Goal: Task Accomplishment & Management: Manage account settings

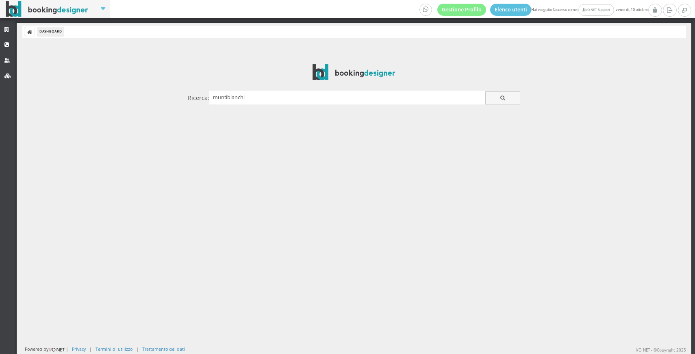
type input "muntibianchi"
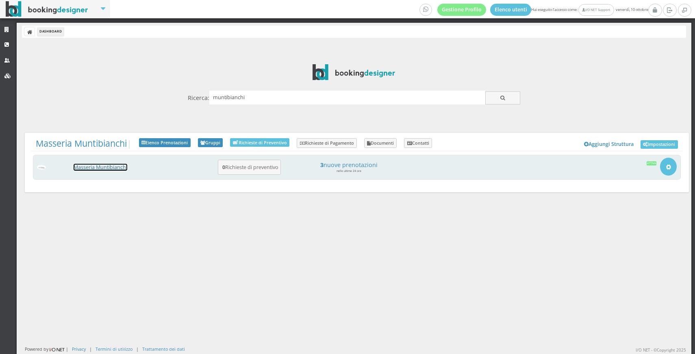
click at [112, 168] on link "Masseria Muntibianchi" at bounding box center [101, 167] width 54 height 7
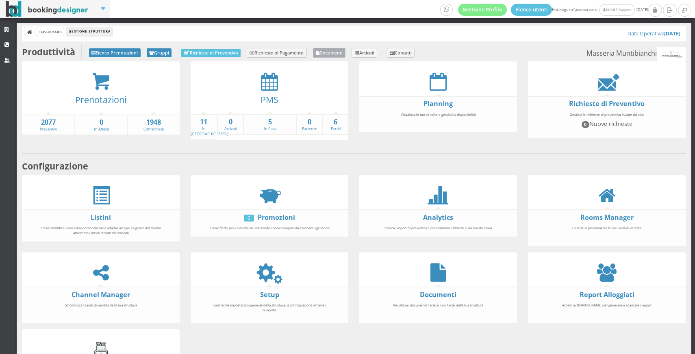
click at [338, 50] on link "Documenti" at bounding box center [329, 53] width 33 height 10
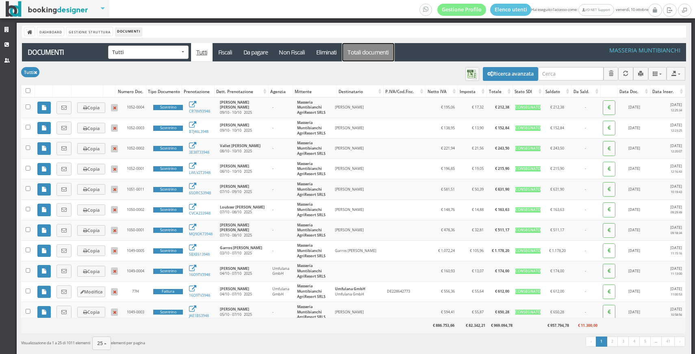
click at [361, 57] on link "Totali documenti" at bounding box center [368, 52] width 52 height 18
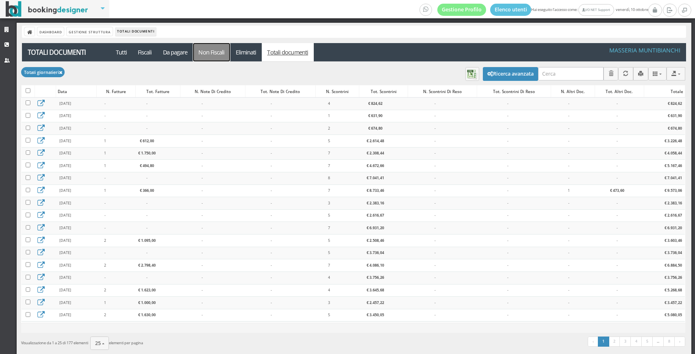
click at [206, 49] on link "Non Fiscali" at bounding box center [211, 52] width 37 height 18
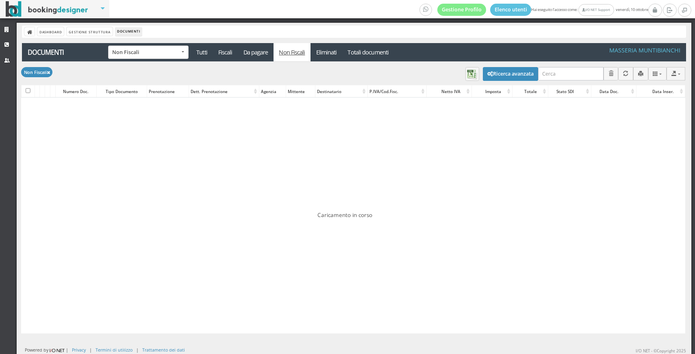
click at [243, 55] on link "Da pagare" at bounding box center [256, 52] width 36 height 18
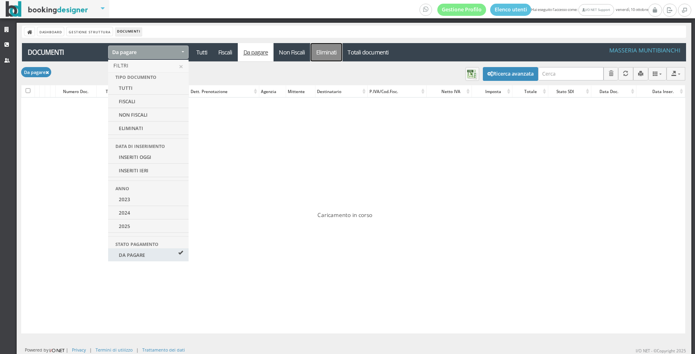
click at [323, 56] on link "Eliminati" at bounding box center [326, 52] width 32 height 18
select select "deleted-documents"
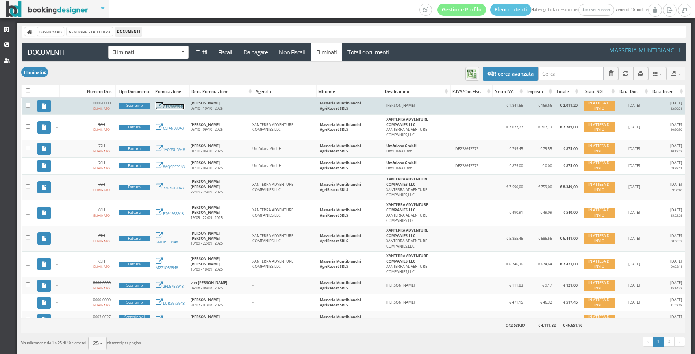
click at [175, 106] on link "GE83663948" at bounding box center [170, 106] width 28 height 5
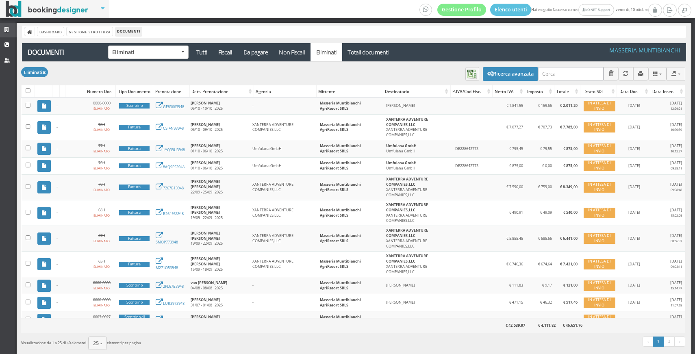
click at [5, 31] on icon at bounding box center [7, 29] width 6 height 5
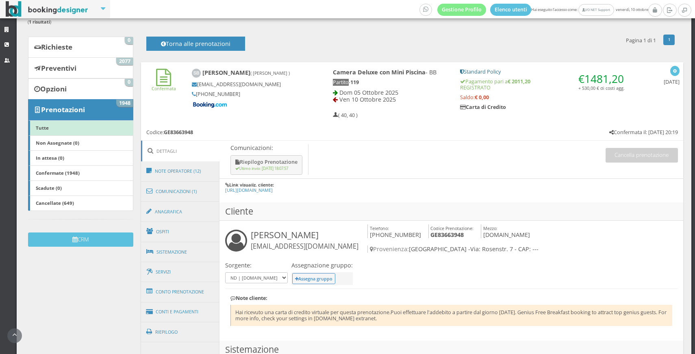
scroll to position [78, 0]
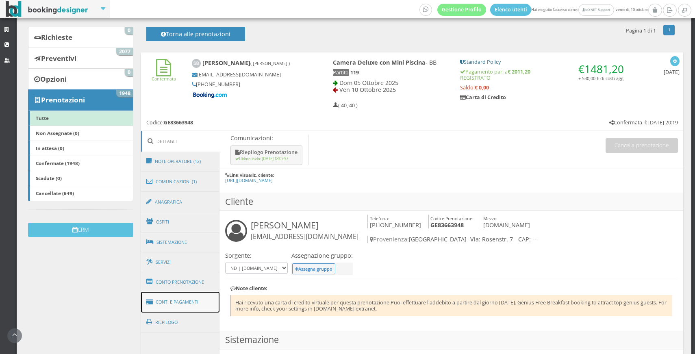
click at [176, 298] on link "Conti e Pagamenti" at bounding box center [180, 302] width 79 height 21
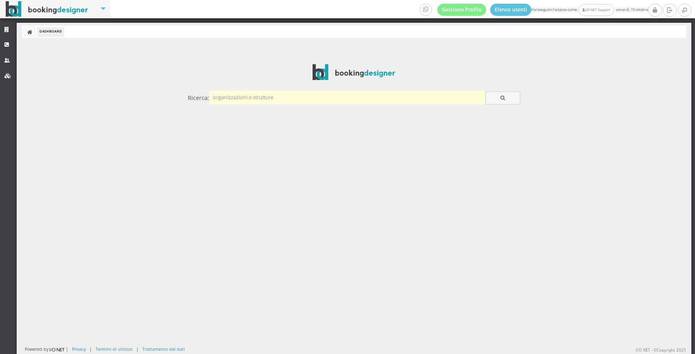
click at [227, 102] on input "text" at bounding box center [347, 97] width 276 height 13
type input "settebello"
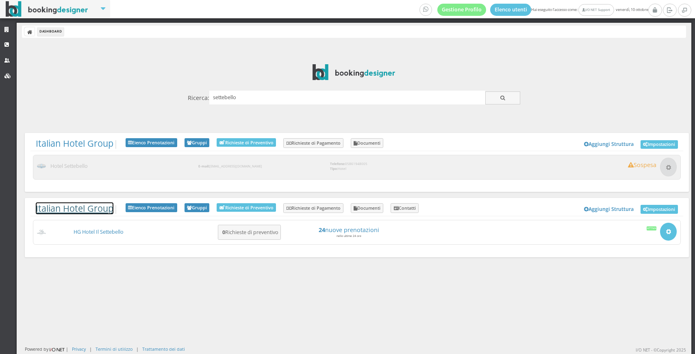
click at [39, 212] on link "Italian Hotel Group" at bounding box center [75, 208] width 78 height 12
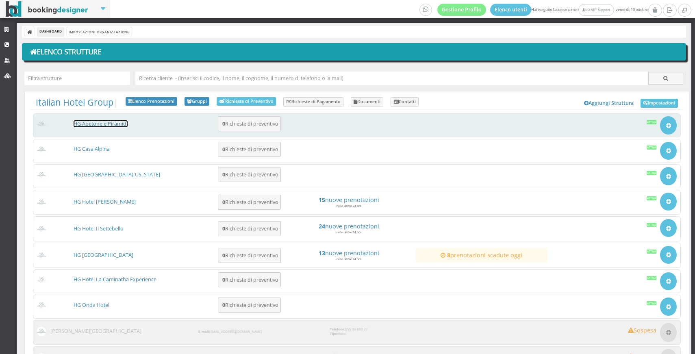
click at [82, 121] on link "HG Abetone e Piramidi" at bounding box center [101, 123] width 54 height 7
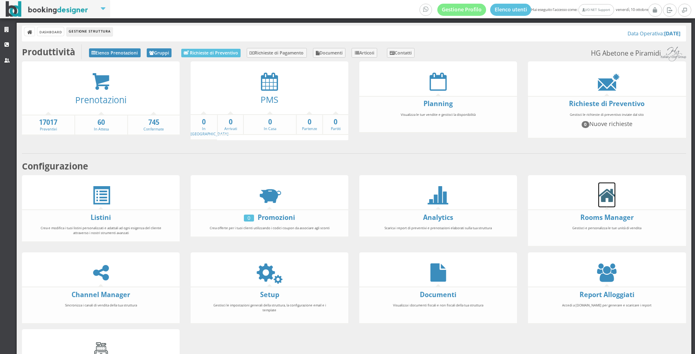
click at [606, 195] on icon at bounding box center [606, 195] width 17 height 18
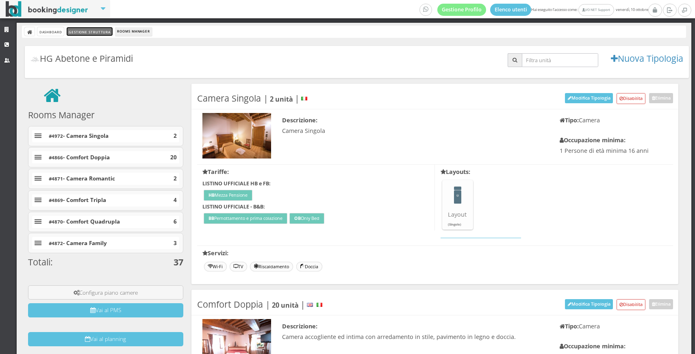
click at [109, 33] on link "Gestione Struttura" at bounding box center [89, 31] width 45 height 9
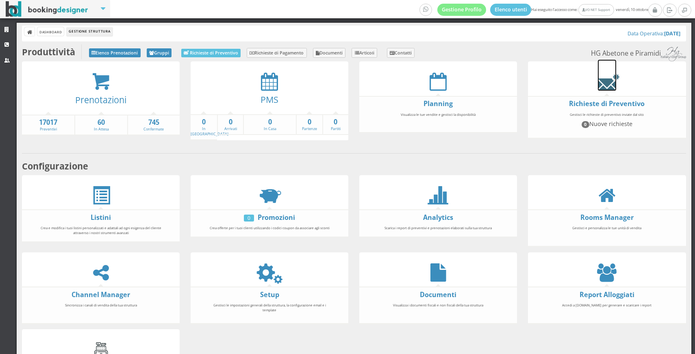
click at [613, 72] on icon at bounding box center [606, 81] width 18 height 18
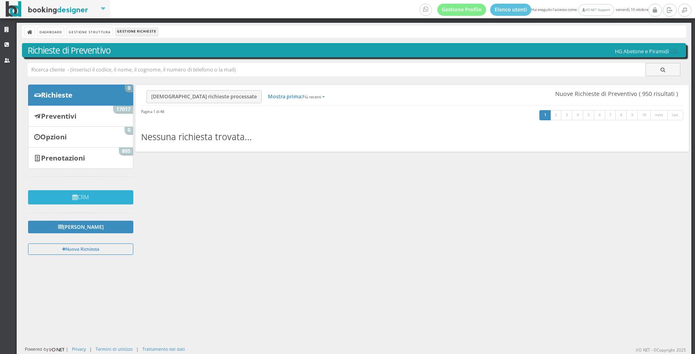
click at [67, 193] on button "CRM" at bounding box center [80, 197] width 105 height 14
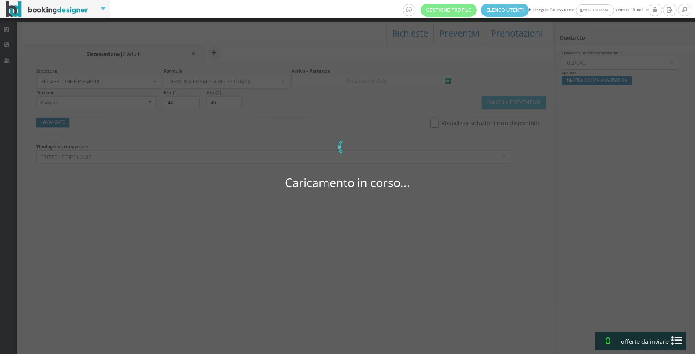
click at [360, 76] on div "Caricamento in corso... 0 di 0" at bounding box center [347, 177] width 695 height 354
select select
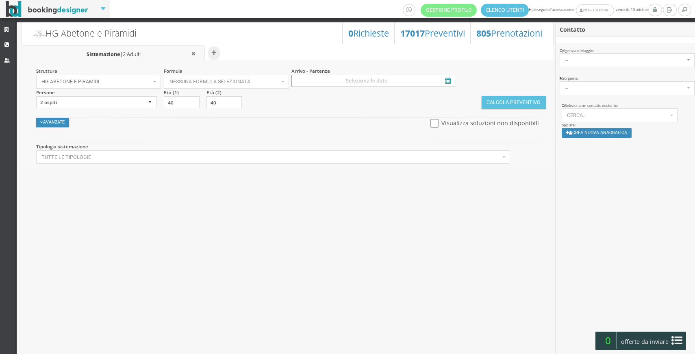
click at [374, 79] on input at bounding box center [372, 81] width 163 height 12
click at [286, 197] on span ">" at bounding box center [279, 203] width 11 height 12
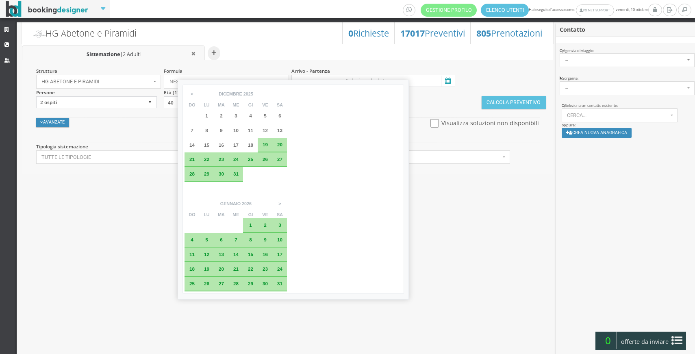
click at [287, 218] on div "3" at bounding box center [279, 225] width 15 height 15
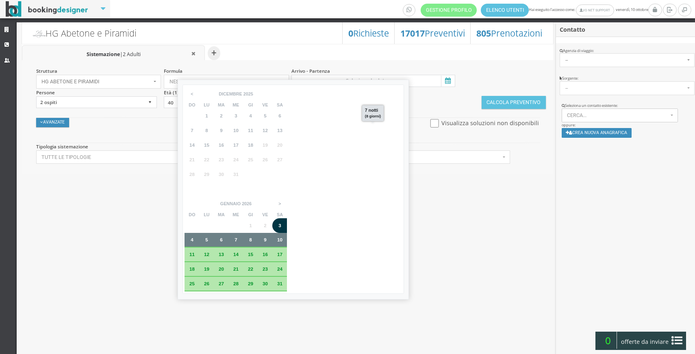
click at [287, 233] on div "10" at bounding box center [279, 240] width 15 height 15
type input "03 gen 2026 - 10 gen 2026"
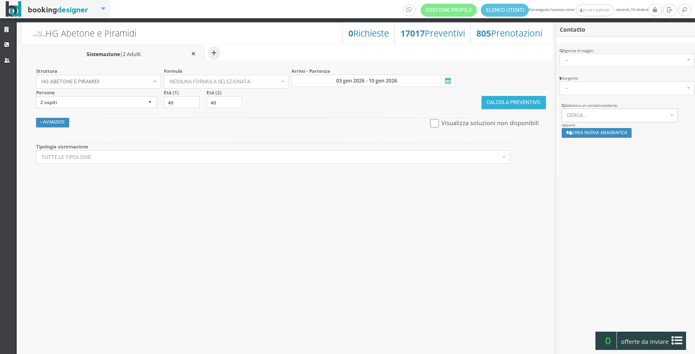
click at [490, 105] on button "Calcola Preventivo" at bounding box center [513, 102] width 64 height 13
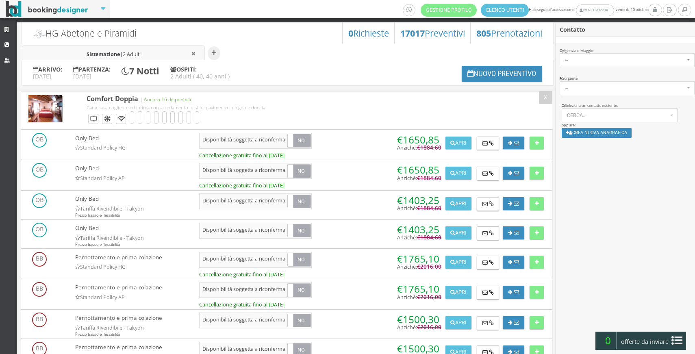
scroll to position [3, 0]
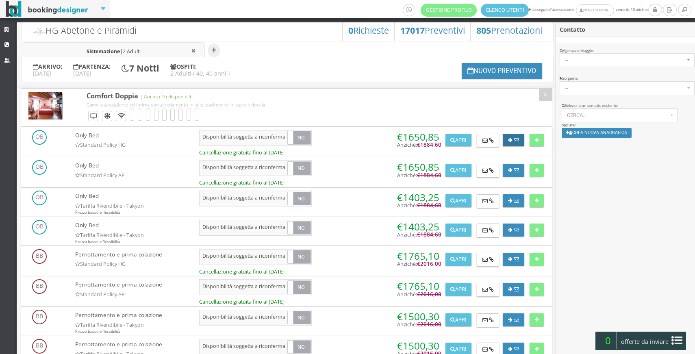
click at [513, 139] on icon at bounding box center [515, 140] width 5 height 5
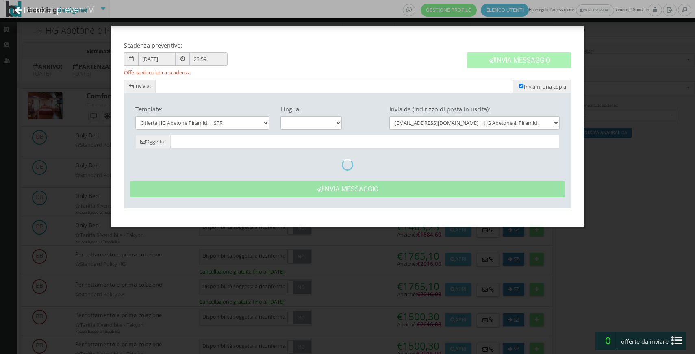
type input "Offerta HG Abetone Piramidi - Cliente dal 03/01 al 10/01"
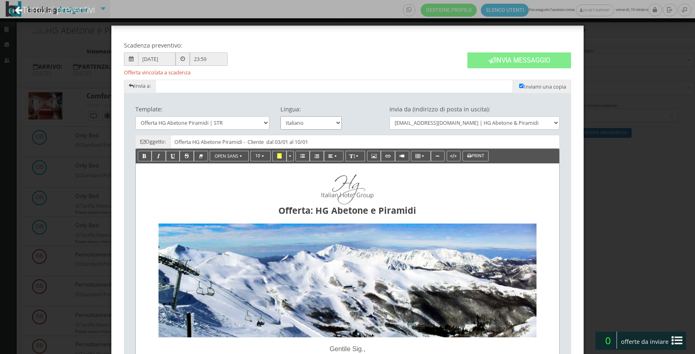
click at [293, 123] on select "Italiano English" at bounding box center [310, 122] width 61 height 13
select select "en"
click at [280, 116] on select "Italiano English" at bounding box center [310, 122] width 61 height 13
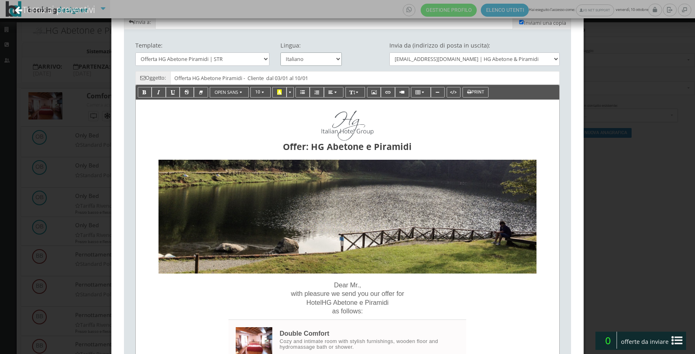
scroll to position [0, 0]
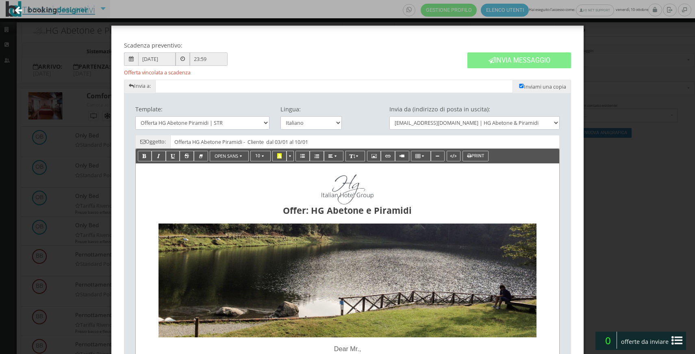
click at [69, 21] on link "Torna ai preventivi" at bounding box center [55, 10] width 102 height 34
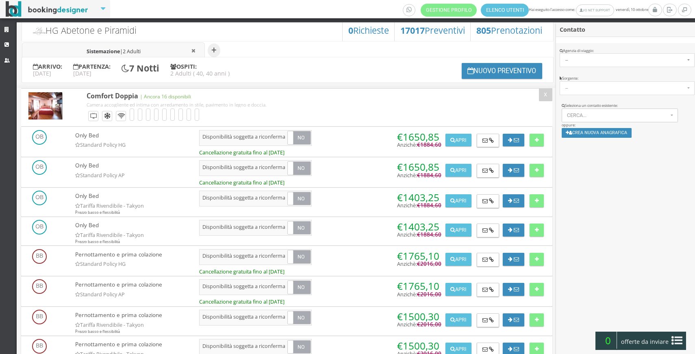
click at [526, 166] on div at bounding box center [534, 168] width 20 height 17
click at [534, 174] on button at bounding box center [536, 170] width 14 height 13
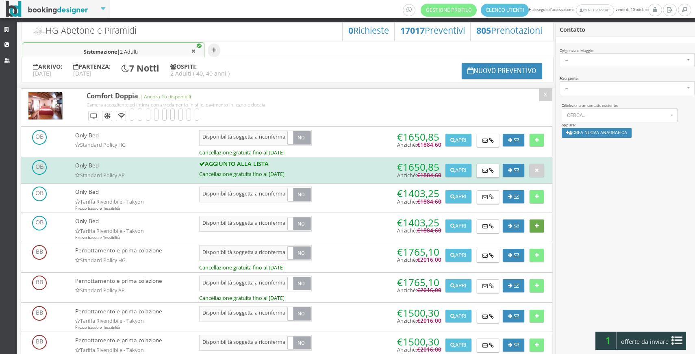
click at [530, 224] on button at bounding box center [536, 225] width 14 height 13
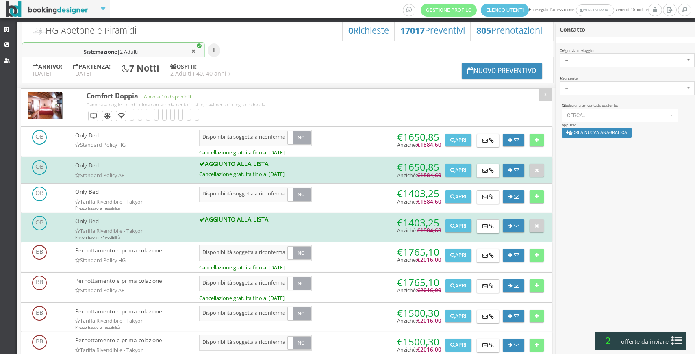
click at [651, 340] on span "offerte da inviare" at bounding box center [644, 341] width 53 height 13
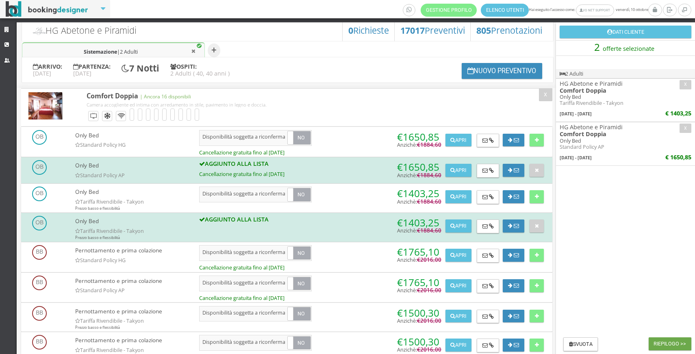
click at [667, 340] on button "Riepilogo >>" at bounding box center [669, 343] width 43 height 13
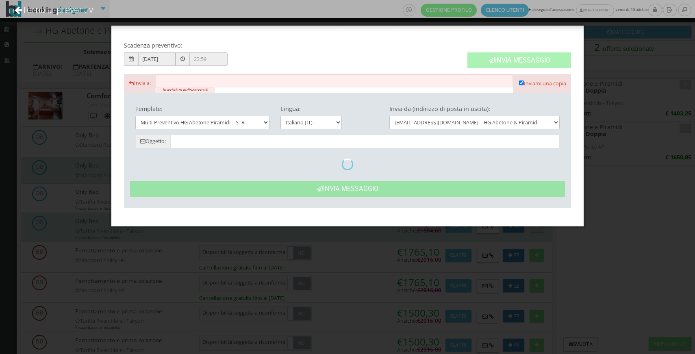
type input "HG Abetone e Piramidi: Offerta- Cliente"
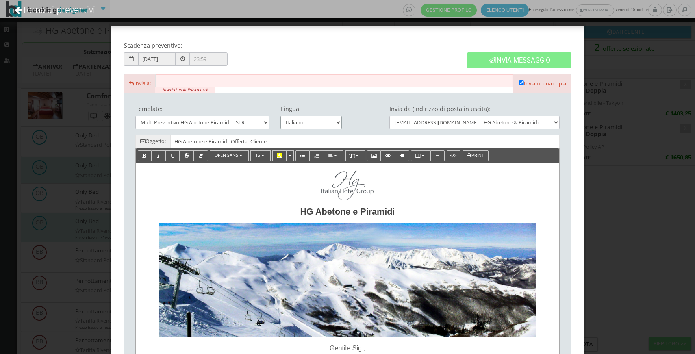
click at [319, 121] on select "Italiano English" at bounding box center [310, 122] width 61 height 13
click at [280, 116] on select "Italiano English" at bounding box center [310, 122] width 61 height 13
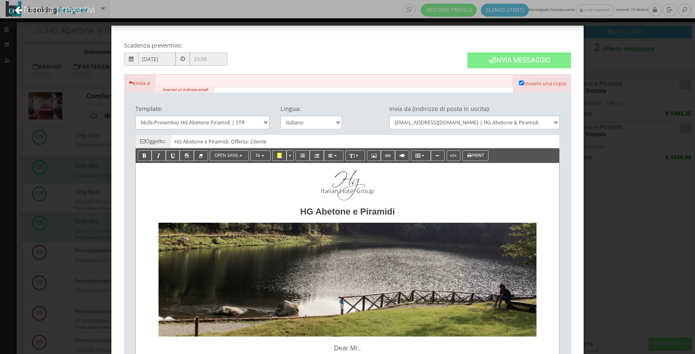
click at [306, 114] on div "Lingua: Italiano English" at bounding box center [311, 118] width 72 height 33
click at [296, 121] on select "Italiano English" at bounding box center [310, 122] width 61 height 13
select select "it"
click at [280, 116] on select "Italiano English" at bounding box center [310, 122] width 61 height 13
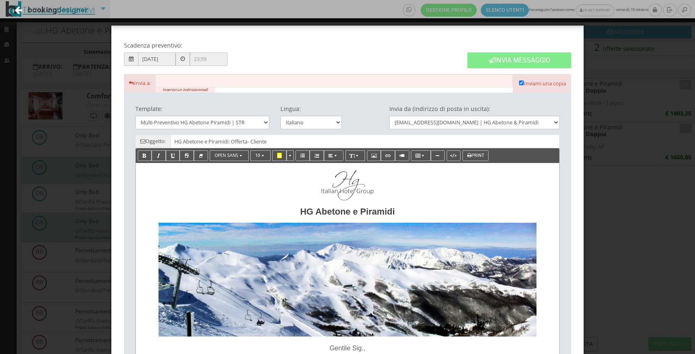
click at [87, 6] on link "Torna ai preventivi" at bounding box center [55, 10] width 102 height 34
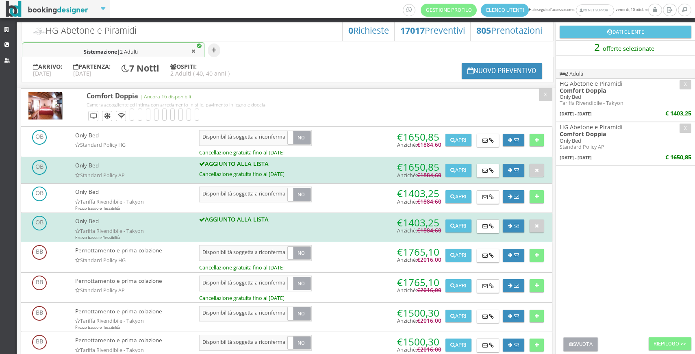
click at [573, 339] on button "Svuota" at bounding box center [580, 344] width 35 height 14
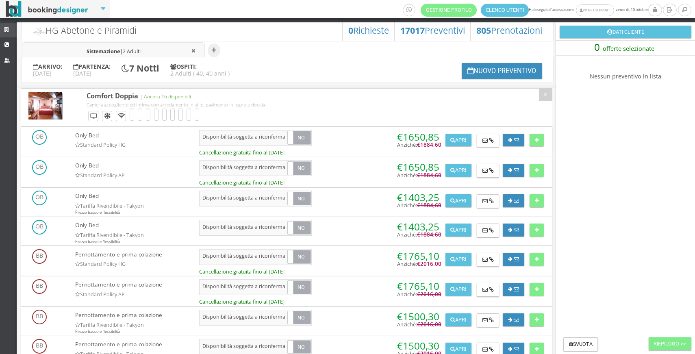
click at [5, 36] on link "Strutture" at bounding box center [8, 30] width 17 height 15
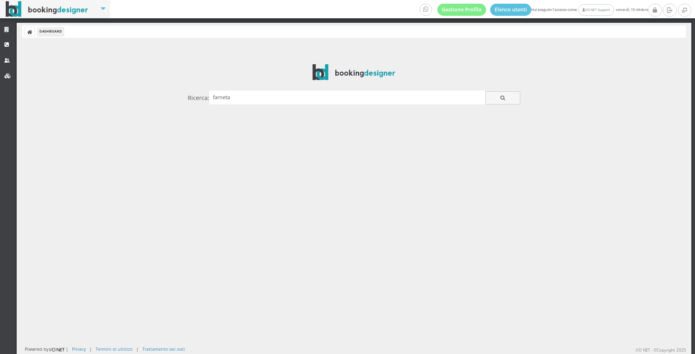
type input "farneta"
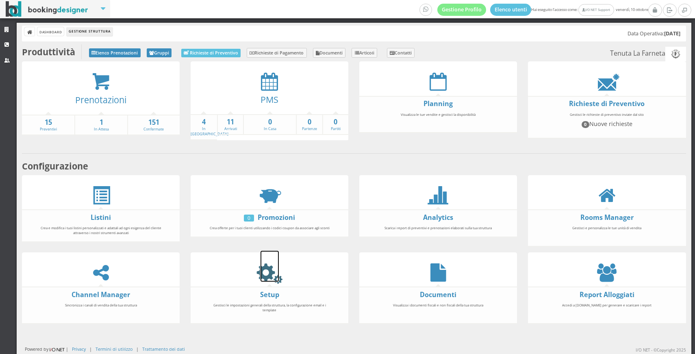
click at [275, 265] on icon at bounding box center [269, 272] width 18 height 18
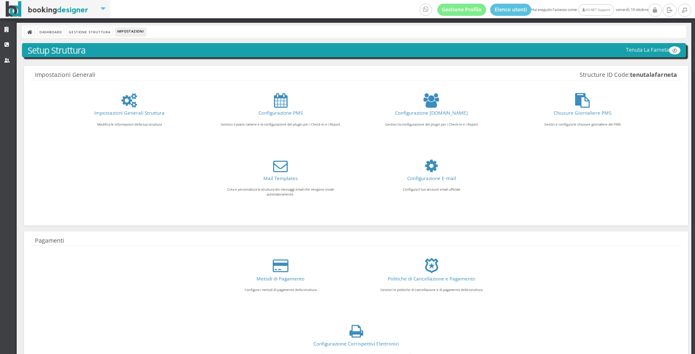
click at [450, 156] on div "Configurazione E-mail Configura il tuo account email ufficiale OPEN" at bounding box center [431, 182] width 145 height 55
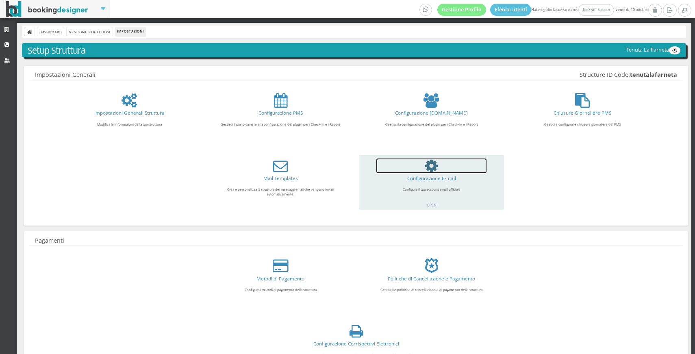
click at [446, 160] on link at bounding box center [431, 165] width 110 height 15
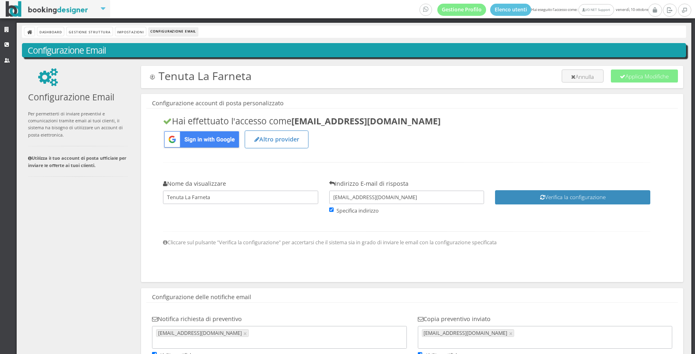
click at [128, 27] on div "Dashboard Gestione Struttura Impostazioni Configurazione Email" at bounding box center [354, 32] width 664 height 12
click at [129, 35] on link "Impostazioni" at bounding box center [130, 31] width 30 height 9
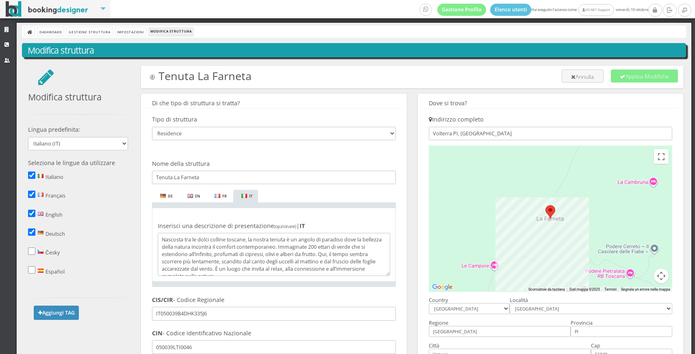
click at [52, 36] on div "Dashboard Gestione Struttura Impostazioni Modifica struttura" at bounding box center [354, 32] width 664 height 12
click at [48, 33] on link "Dashboard" at bounding box center [50, 31] width 26 height 9
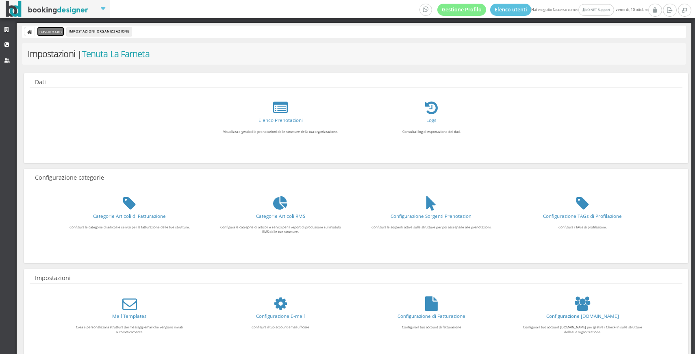
click at [60, 29] on link "Dashboard" at bounding box center [50, 31] width 26 height 9
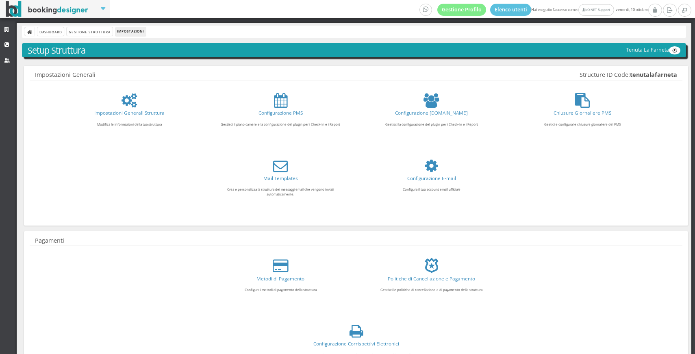
click at [122, 99] on icon at bounding box center [129, 100] width 16 height 15
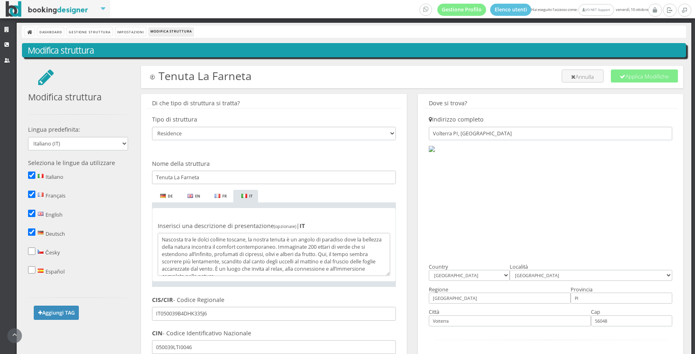
scroll to position [425, 0]
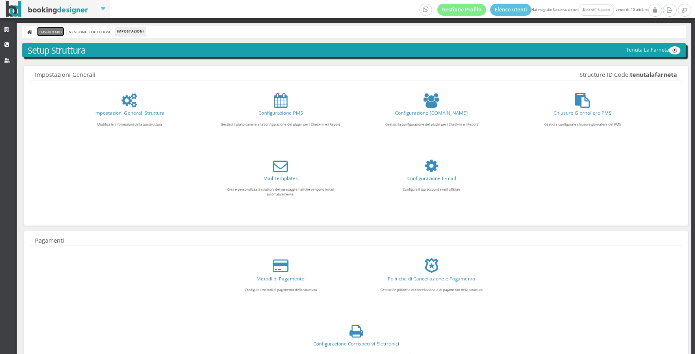
click at [50, 32] on link "Dashboard" at bounding box center [50, 31] width 26 height 9
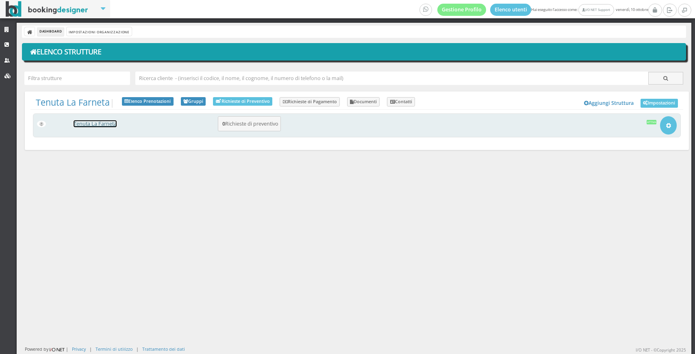
click at [84, 125] on link "Tenuta La Farneta" at bounding box center [95, 123] width 43 height 7
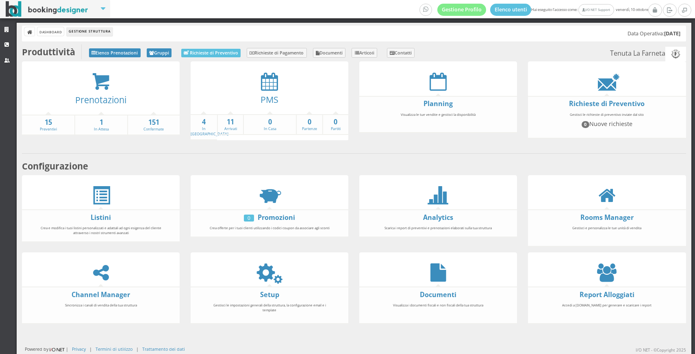
click at [593, 277] on form at bounding box center [607, 272] width 158 height 18
click at [602, 277] on icon at bounding box center [606, 272] width 19 height 18
click at [58, 31] on link "Dashboard" at bounding box center [50, 31] width 26 height 9
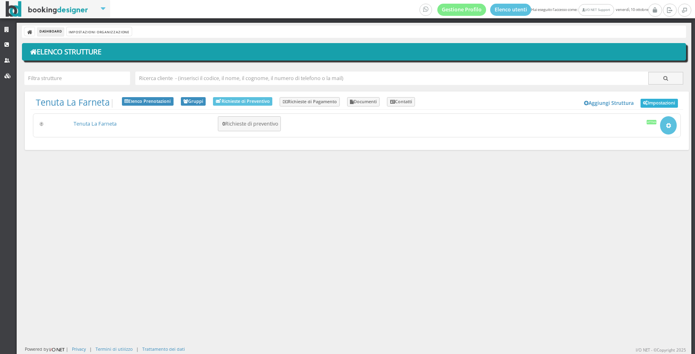
click at [661, 102] on link "Impostazioni" at bounding box center [658, 103] width 37 height 9
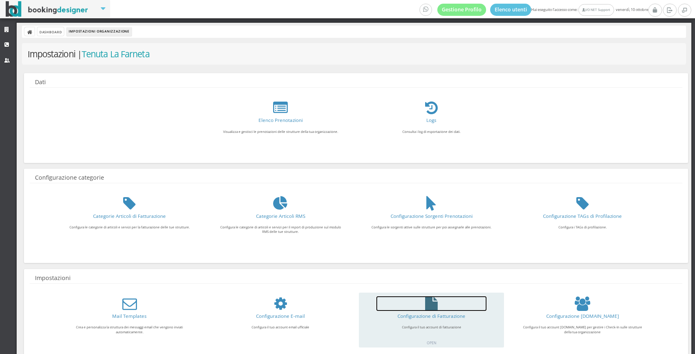
click at [426, 307] on icon at bounding box center [431, 303] width 13 height 15
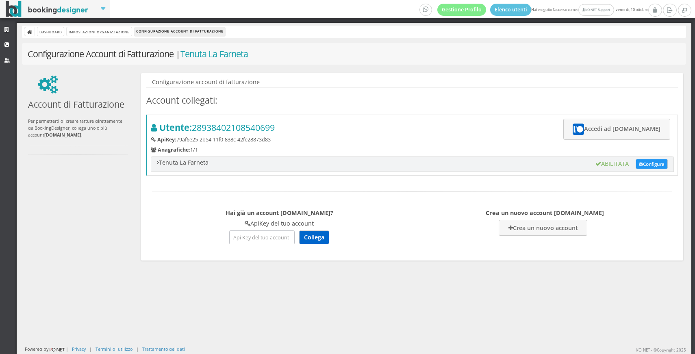
click at [604, 140] on h5 "ApiKey: 79af6e25-2b54-11f0-838c-42fe28873d83" at bounding box center [412, 139] width 522 height 6
click at [588, 136] on button "Accedi ad [DOMAIN_NAME]" at bounding box center [616, 129] width 107 height 21
click at [6, 31] on icon at bounding box center [7, 29] width 6 height 5
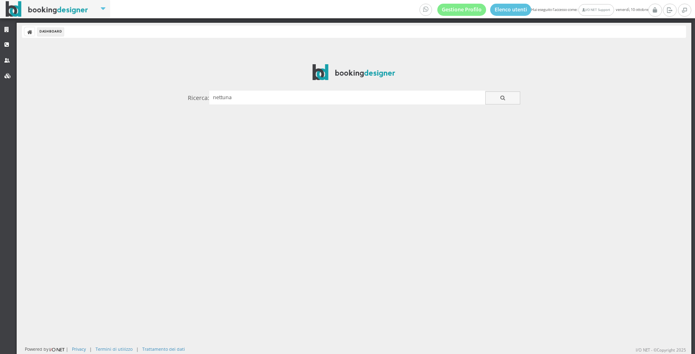
type input "nettuna"
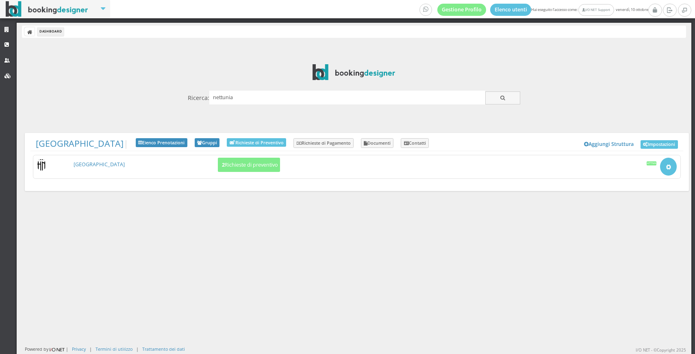
click at [347, 147] on h3 "Hotel Nettunia | Aggiungi Struttura Impostazioni Elenco Prenotazioni Gruppi Ric…" at bounding box center [356, 143] width 653 height 15
click at [361, 145] on link "Documenti" at bounding box center [377, 143] width 33 height 10
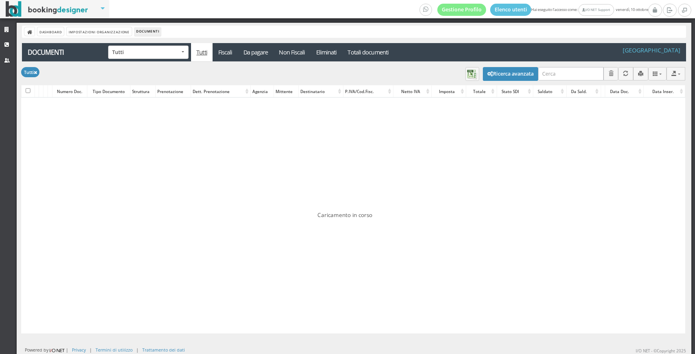
select select
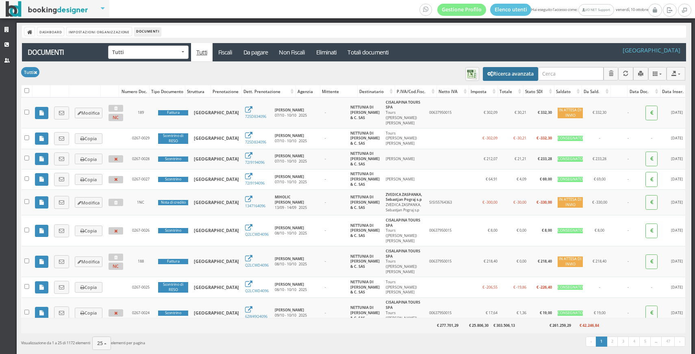
click at [519, 75] on button "Ricerca avanzata" at bounding box center [510, 74] width 55 height 14
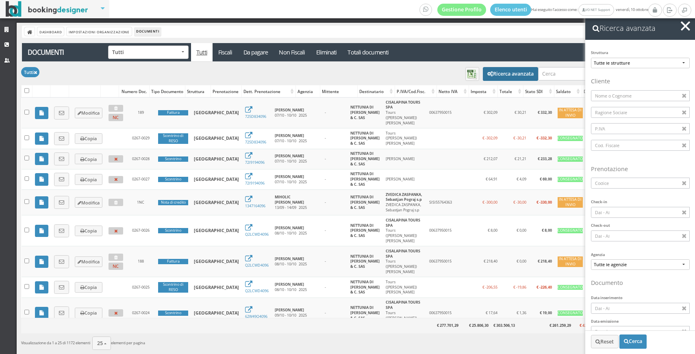
scroll to position [105, 0]
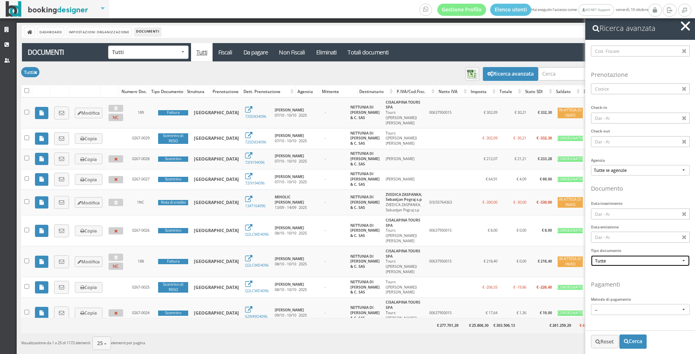
click at [606, 258] on span "Tutte" at bounding box center [640, 261] width 91 height 6
type input "f"
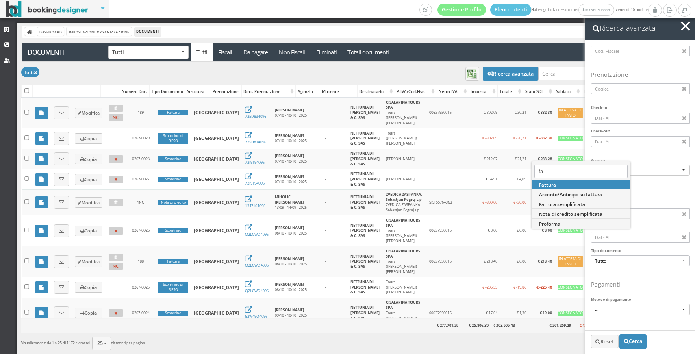
type input "fat"
select select "TD01"
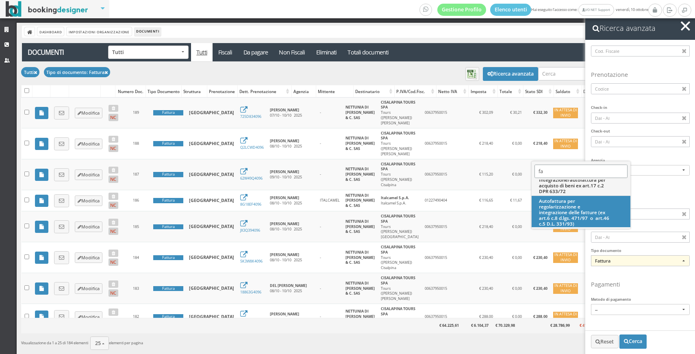
type input "f"
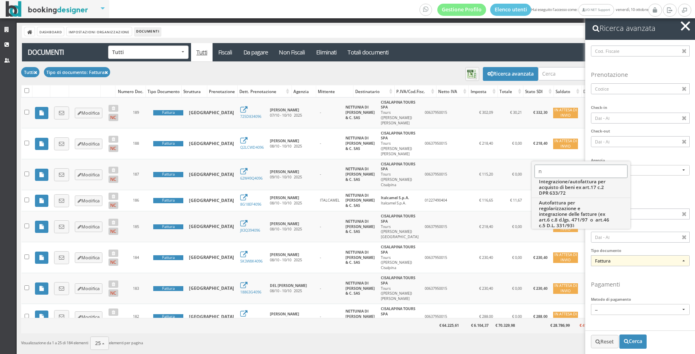
scroll to position [0, 0]
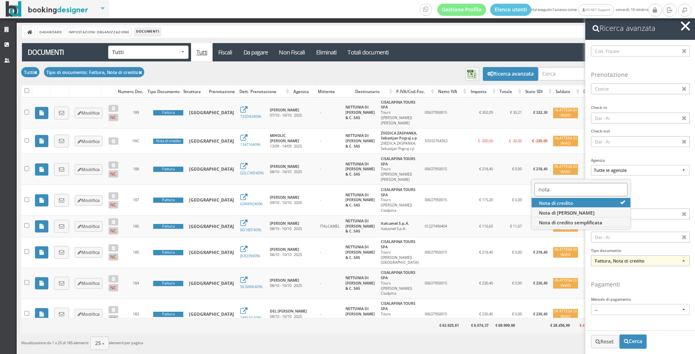
type input "nota"
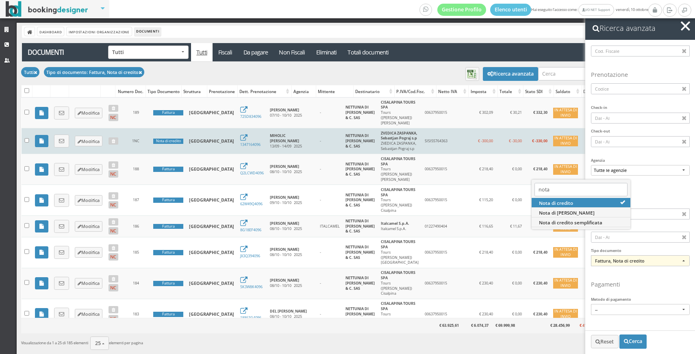
click at [237, 140] on td "1347164096" at bounding box center [252, 141] width 30 height 26
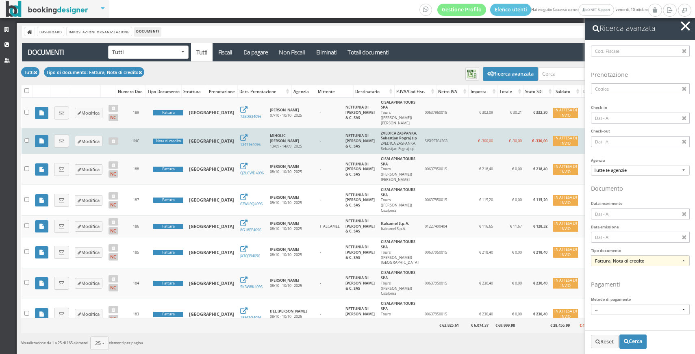
click at [237, 140] on td "1347164096" at bounding box center [252, 141] width 30 height 26
click at [240, 143] on link "1347164096" at bounding box center [250, 141] width 20 height 11
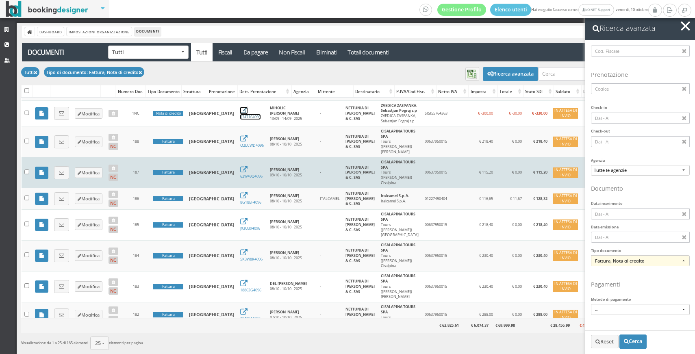
scroll to position [247, 0]
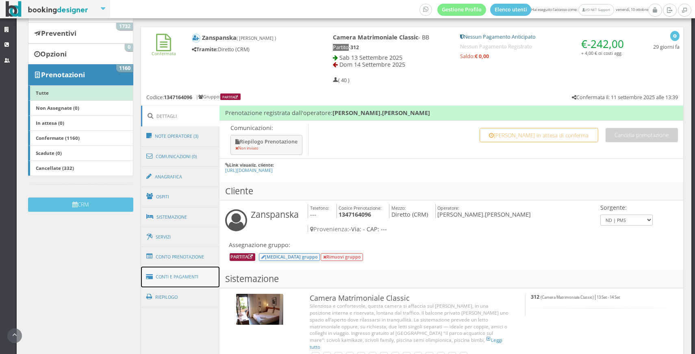
click at [188, 277] on link "Conti e Pagamenti" at bounding box center [180, 276] width 79 height 21
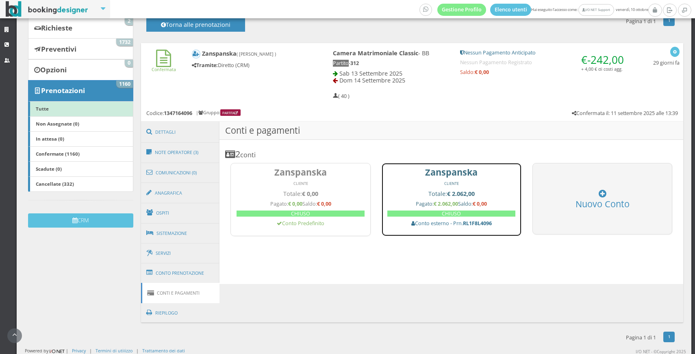
click at [480, 219] on link "Zanspanska CLIENTE Totale: € 2.062,00 Pagato: € 2.062,00 Saldo: € 0,00 CHIUSO C…" at bounding box center [451, 199] width 140 height 73
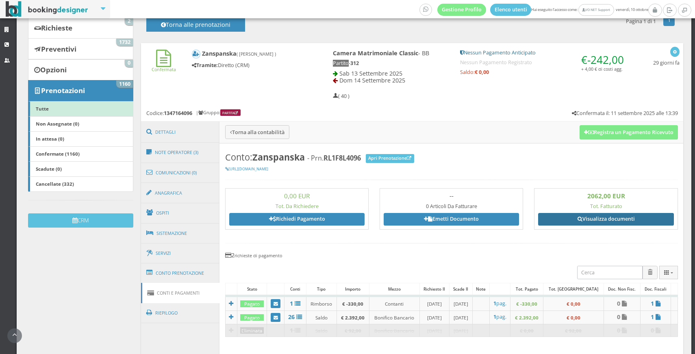
click at [595, 221] on link "Visualizza documenti" at bounding box center [605, 219] width 135 height 12
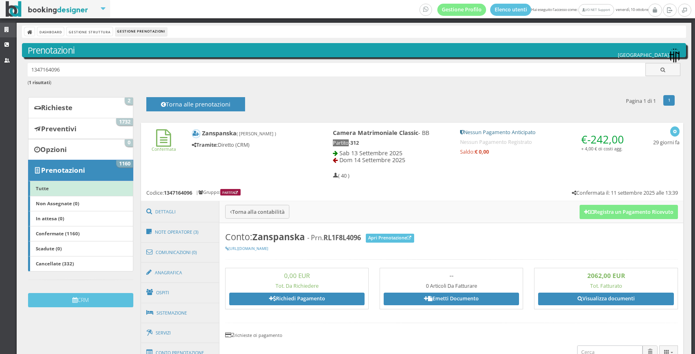
click at [7, 27] on link "Strutture" at bounding box center [8, 30] width 17 height 15
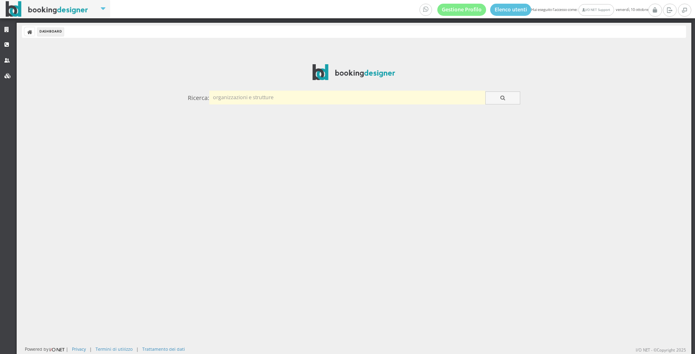
click at [255, 95] on input "text" at bounding box center [347, 97] width 276 height 13
type input "muntibianchi"
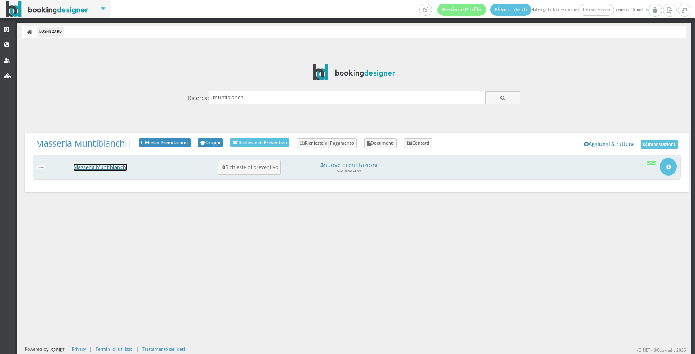
click at [110, 168] on link "Masseria Muntibianchi" at bounding box center [101, 167] width 54 height 7
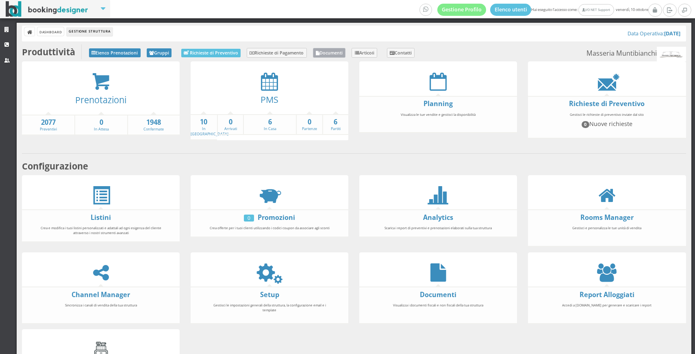
click at [332, 56] on link "Documenti" at bounding box center [329, 53] width 33 height 10
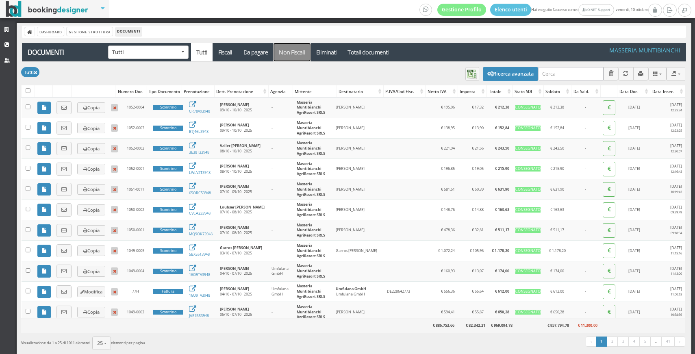
click at [288, 52] on link "Non Fiscali" at bounding box center [291, 52] width 37 height 18
select select "not-fiscal-documents"
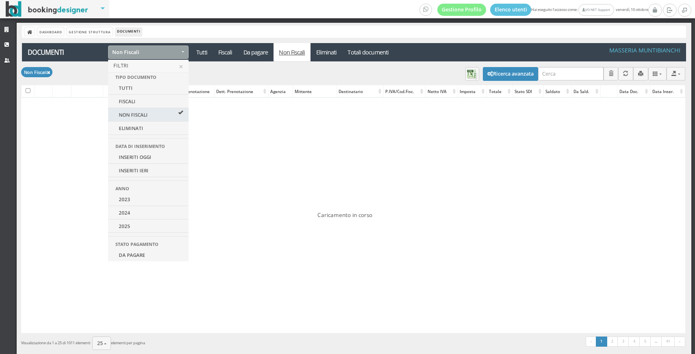
click at [277, 69] on div "Non Fiscali CSV TXT MS-Excel MS-Word JSON [GEOGRAPHIC_DATA] Mostra colonne funz…" at bounding box center [353, 73] width 664 height 23
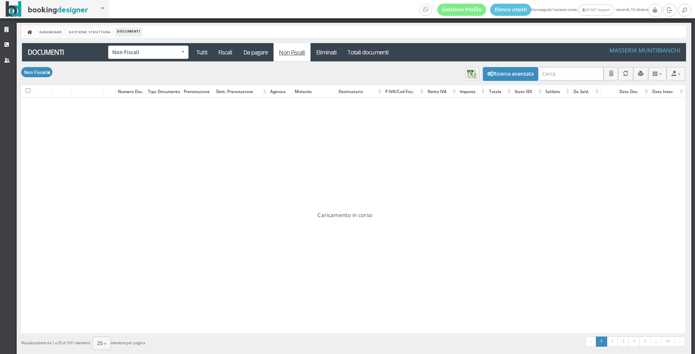
checkbox input "false"
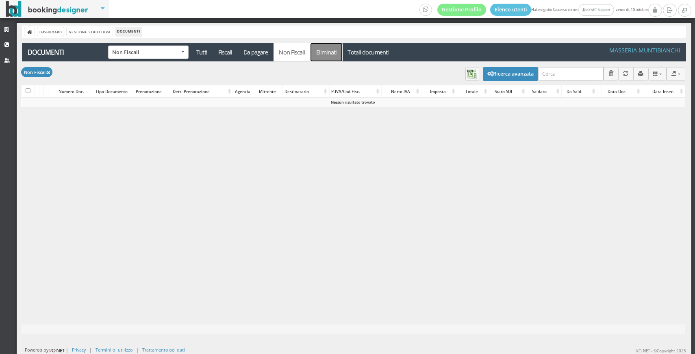
click at [328, 54] on link "Eliminati" at bounding box center [326, 52] width 32 height 18
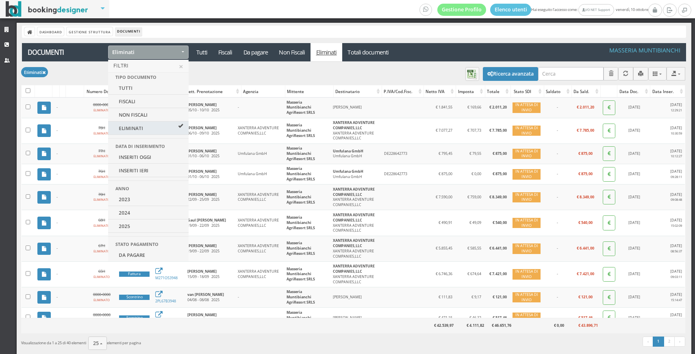
click at [332, 74] on div "Eliminati CSV TXT MS-Excel MS-Word JSON [GEOGRAPHIC_DATA] Mostra colonne funzio…" at bounding box center [353, 73] width 664 height 23
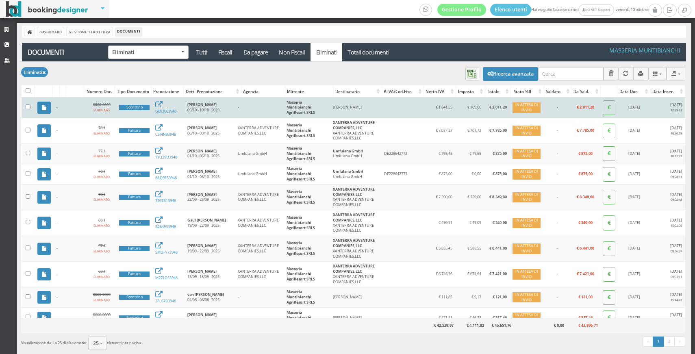
drag, startPoint x: 181, startPoint y: 110, endPoint x: 152, endPoint y: 110, distance: 29.2
click at [152, 110] on tr "- 0000-0000 ELIMINATO Scontrino GE83663948 [PERSON_NAME] 05/10 - 10/10 2025 - M…" at bounding box center [353, 107] width 663 height 20
click at [164, 108] on link "GE83663948" at bounding box center [165, 108] width 21 height 11
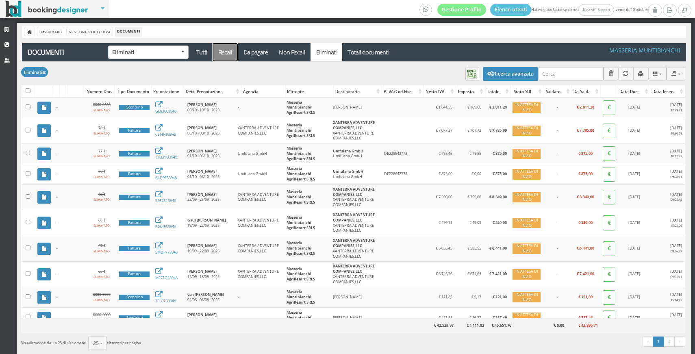
click at [224, 56] on link "Fiscali" at bounding box center [224, 52] width 25 height 18
select select "fiscal-documents"
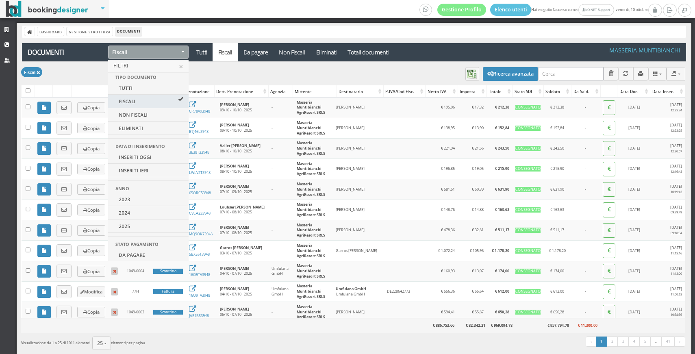
click at [242, 71] on div "Fiscali CSV TXT MS-Excel MS-Word JSON Colonne Mostra colonne funzionali ID Docu…" at bounding box center [353, 73] width 664 height 23
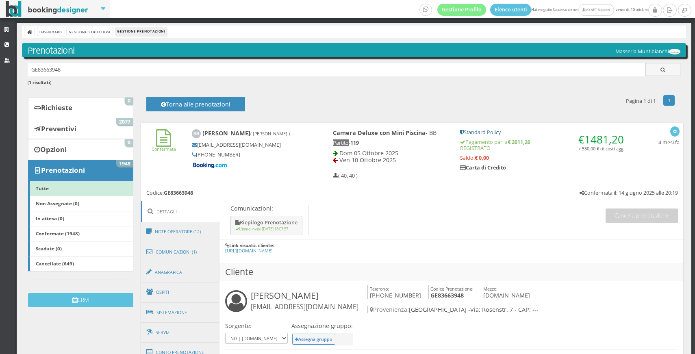
scroll to position [128, 0]
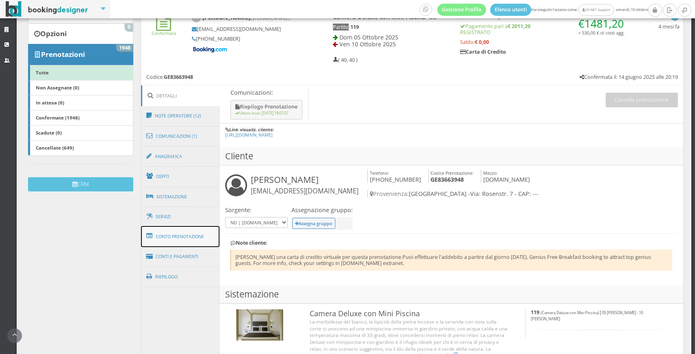
click at [193, 243] on link "Conto Prenotazione" at bounding box center [180, 236] width 79 height 21
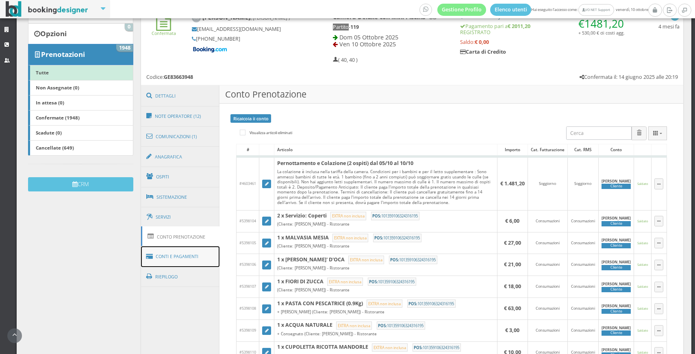
click at [195, 253] on link "Conti e Pagamenti" at bounding box center [180, 256] width 79 height 21
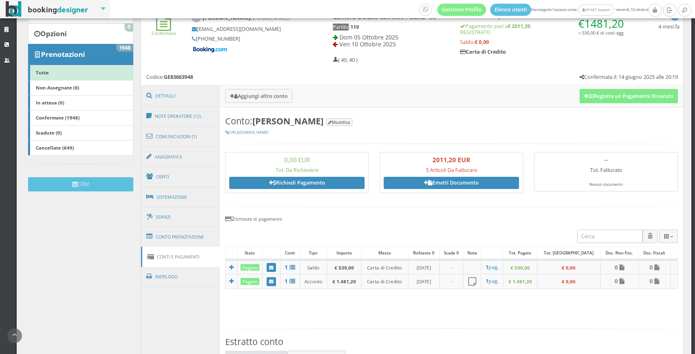
click at [325, 46] on div "Camera Deluxe con Mini Piscina - BB Partito - 119 Dom 05 Ottobre 2025 Ven 10 Ot…" at bounding box center [480, 38] width 316 height 57
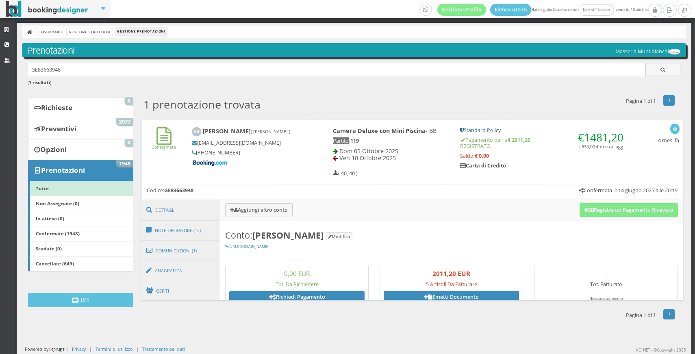
scroll to position [0, 0]
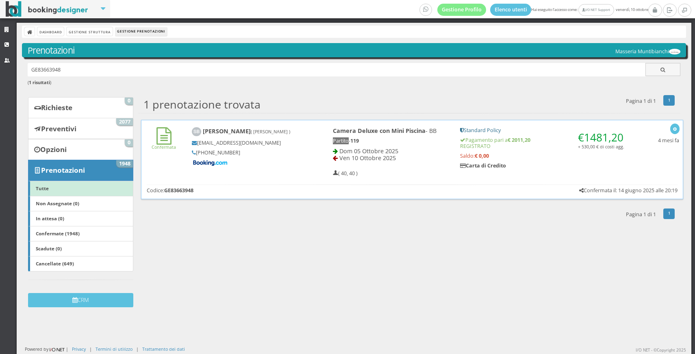
click at [263, 180] on div "Confermata Steffen Böttger ( Boettger Steffen ) sbottg.604373@guest.booking.com…" at bounding box center [412, 159] width 542 height 79
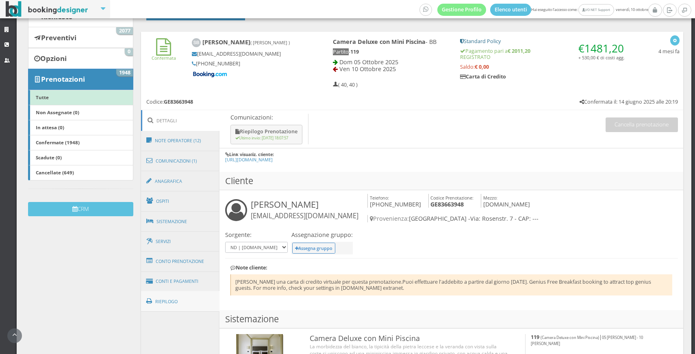
scroll to position [190, 0]
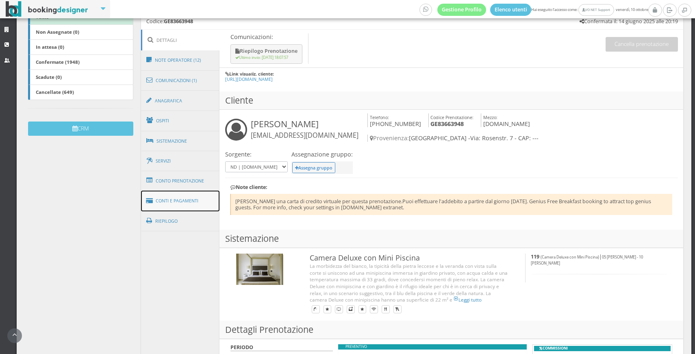
click at [172, 201] on link "Conti e Pagamenti" at bounding box center [180, 200] width 79 height 21
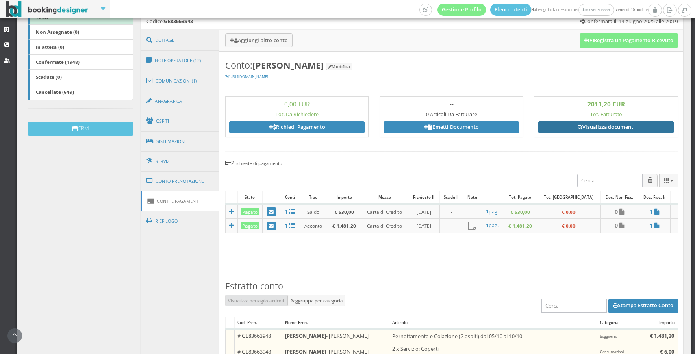
click at [576, 124] on link "Visualizza documenti" at bounding box center [605, 127] width 135 height 12
